Goal: Information Seeking & Learning: Learn about a topic

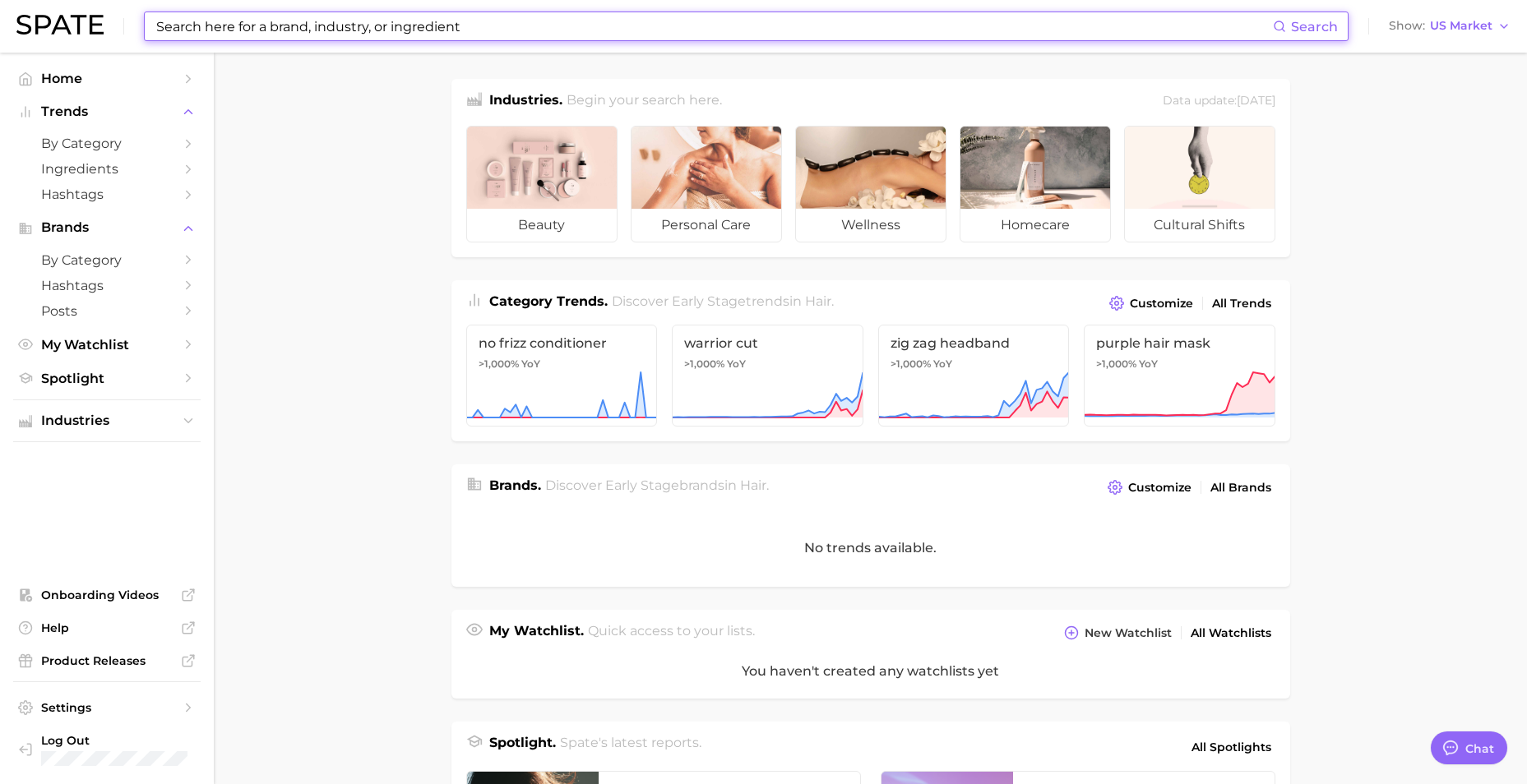
click at [304, 21] on input at bounding box center [714, 26] width 1119 height 28
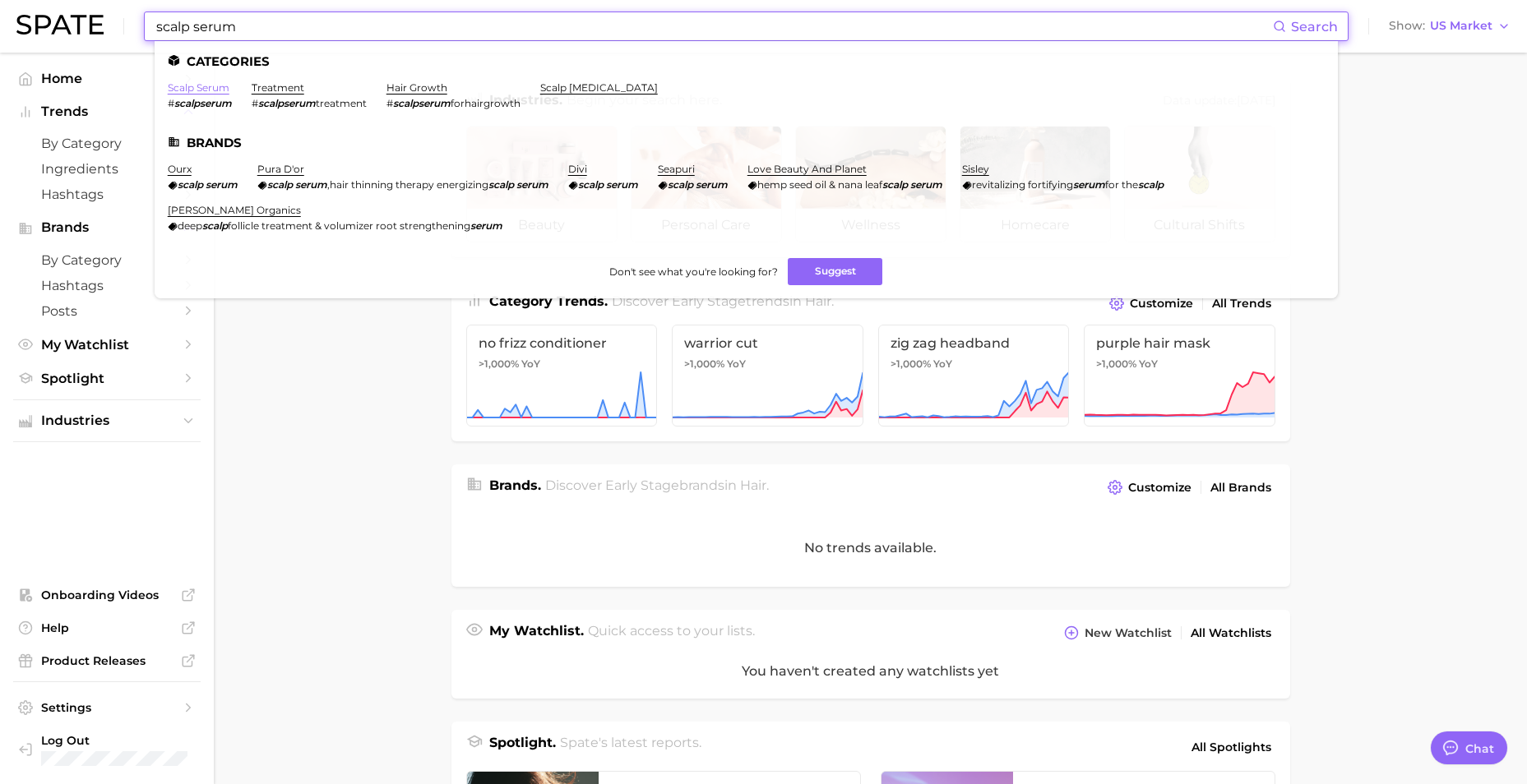
type input "scalp serum"
click at [217, 87] on link "scalp serum" at bounding box center [199, 87] width 61 height 12
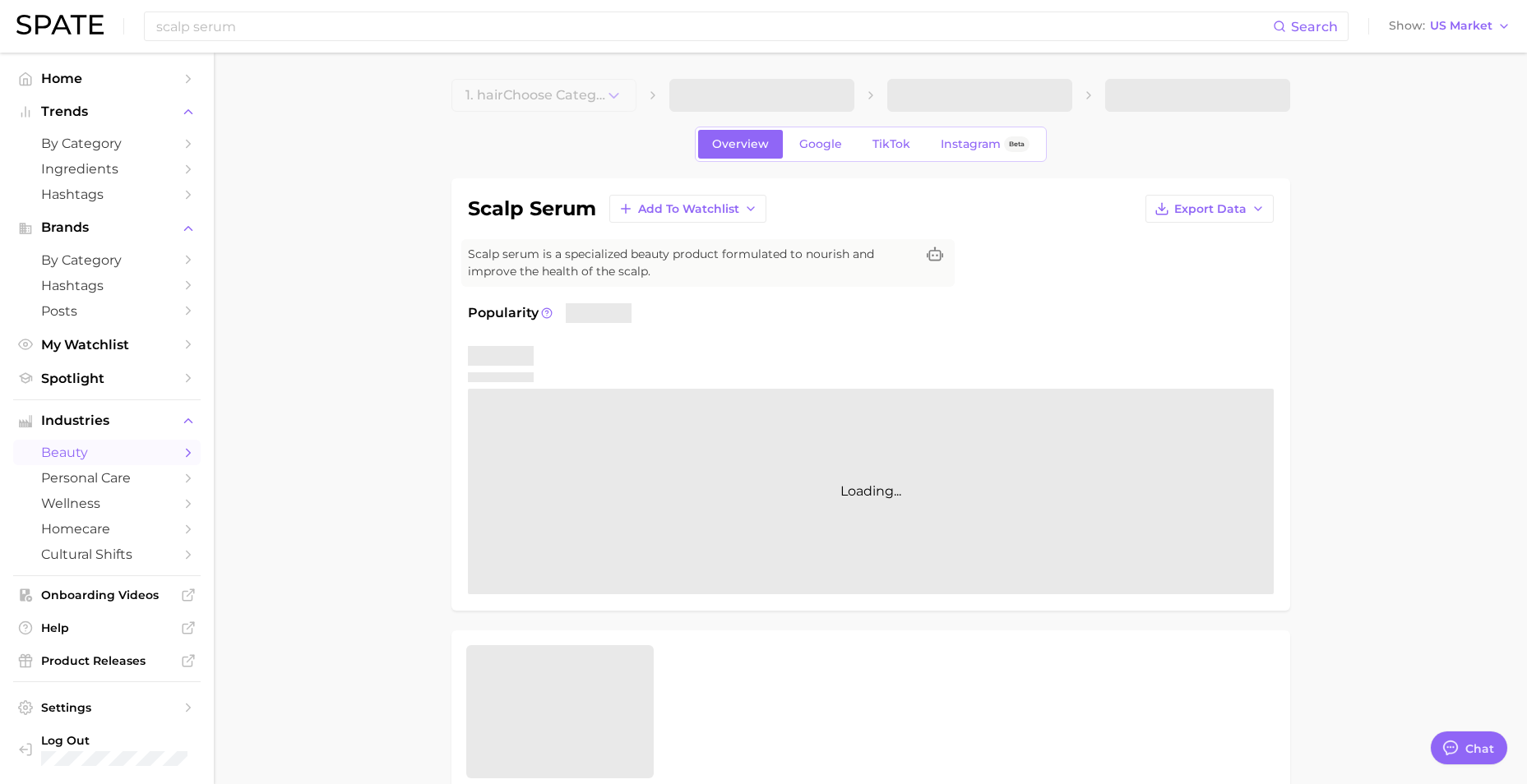
type textarea "x"
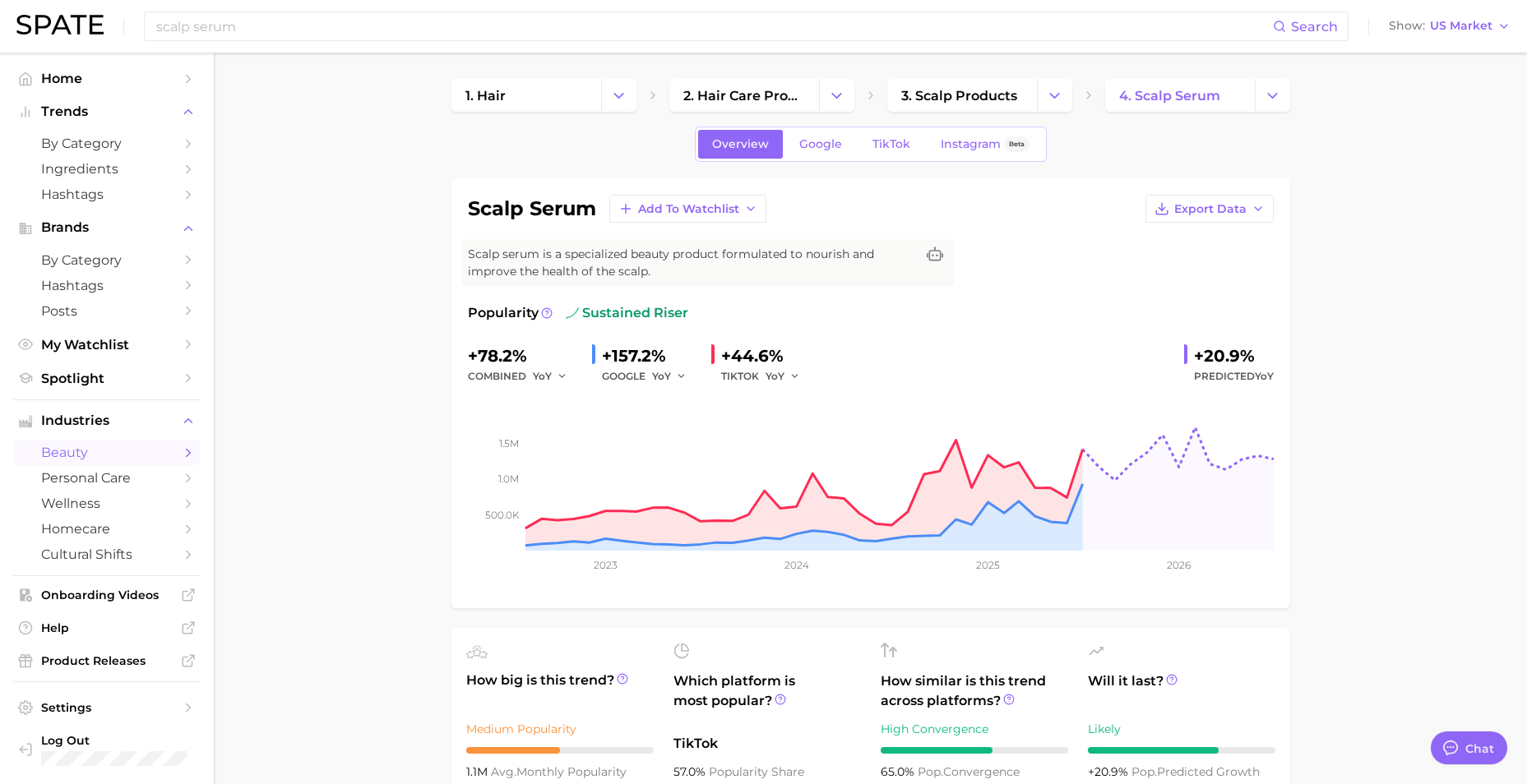
click at [809, 134] on link "Google" at bounding box center [821, 144] width 71 height 29
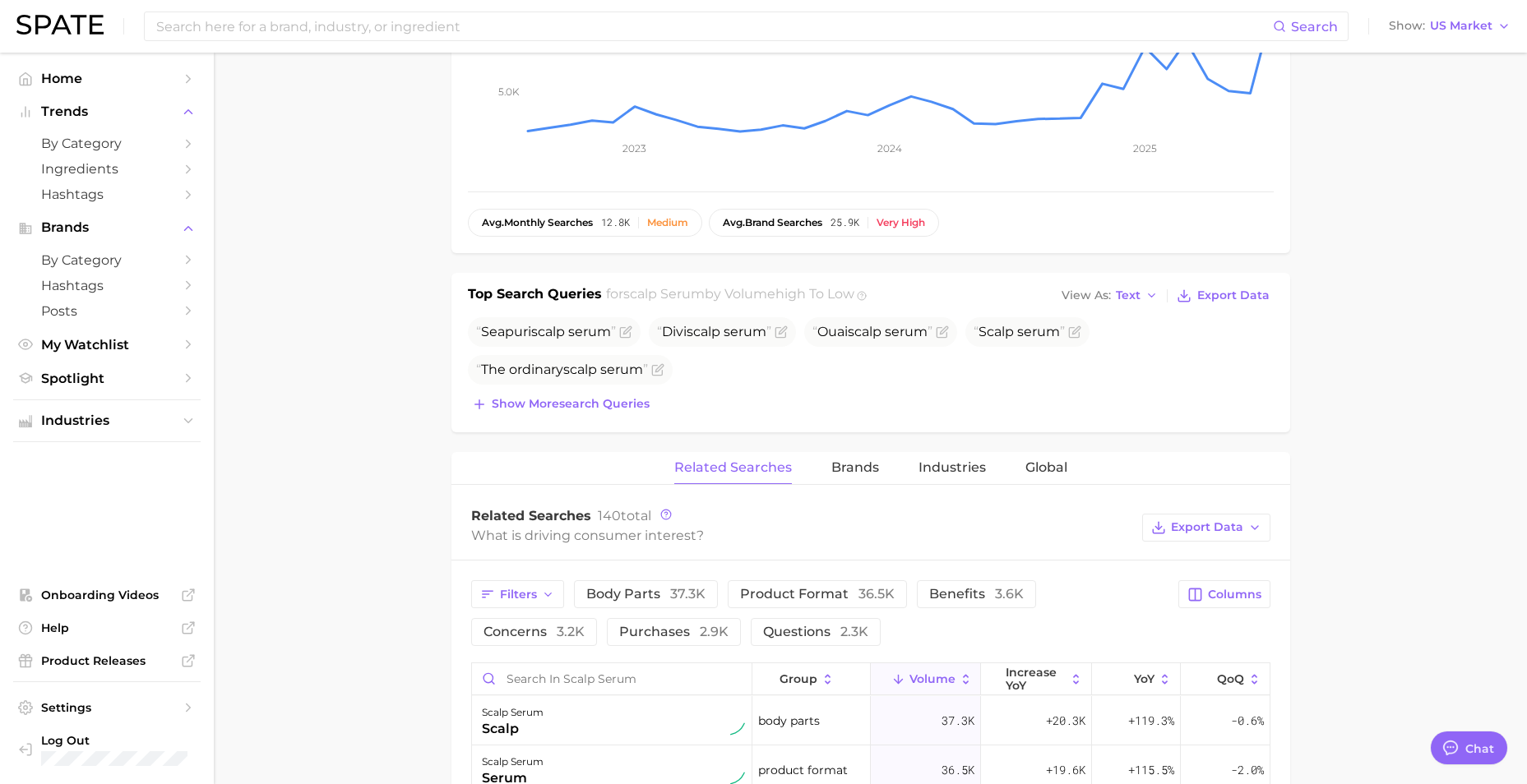
scroll to position [575, 0]
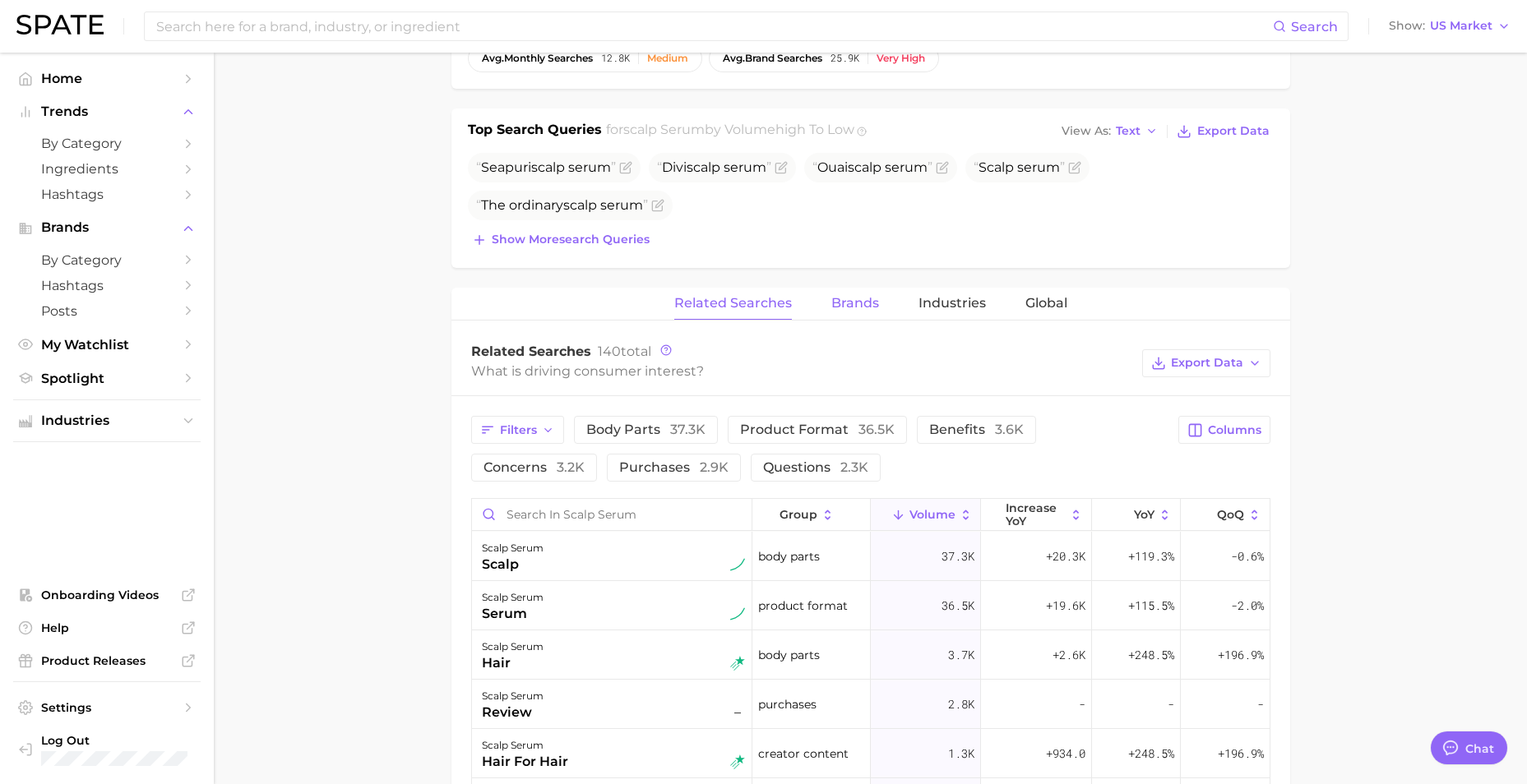
click at [844, 307] on span "Brands" at bounding box center [855, 304] width 47 height 15
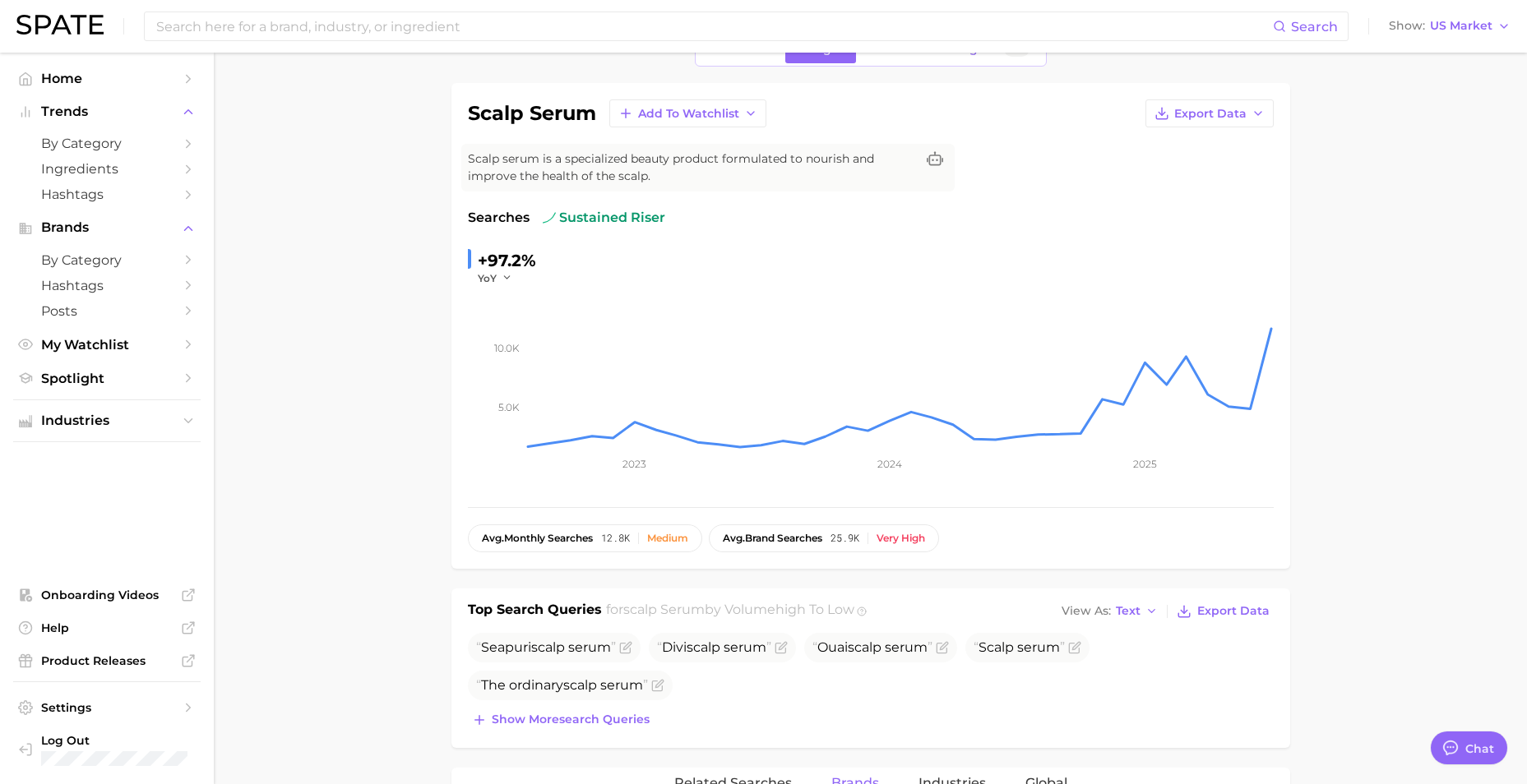
scroll to position [0, 0]
